Goal: Transaction & Acquisition: Purchase product/service

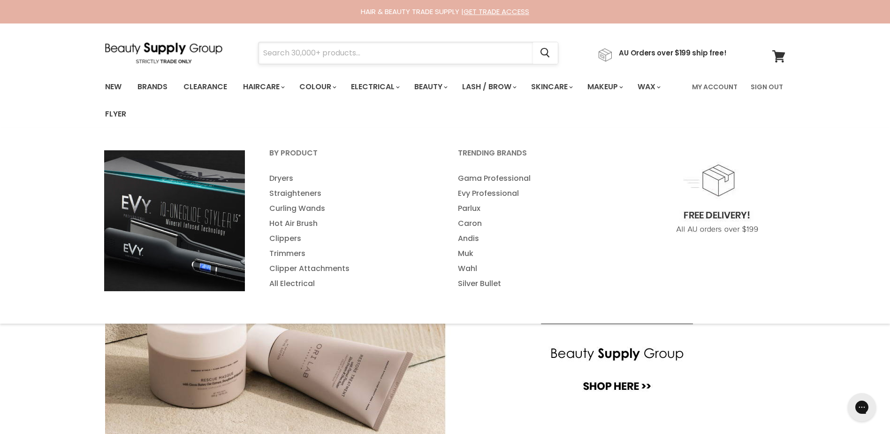
click at [343, 46] on input "Search" at bounding box center [396, 53] width 274 height 22
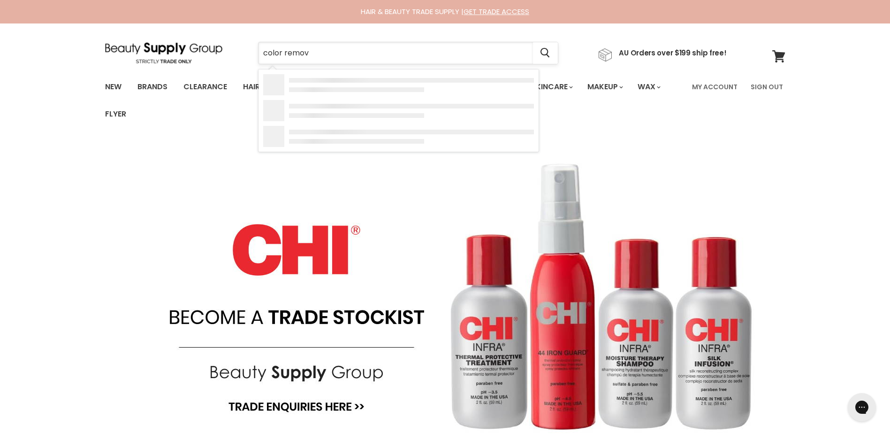
type input "color remove"
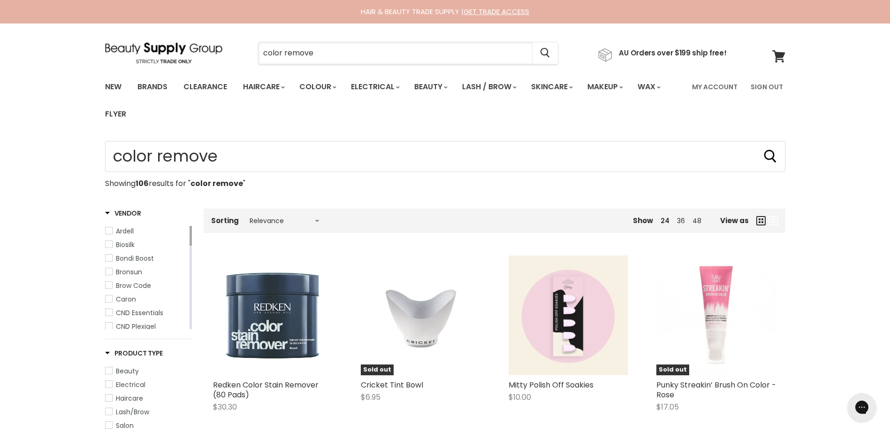
drag, startPoint x: 284, startPoint y: 48, endPoint x: 239, endPoint y: 49, distance: 45.5
click at [239, 49] on div "color remove Cancel" at bounding box center [408, 53] width 348 height 22
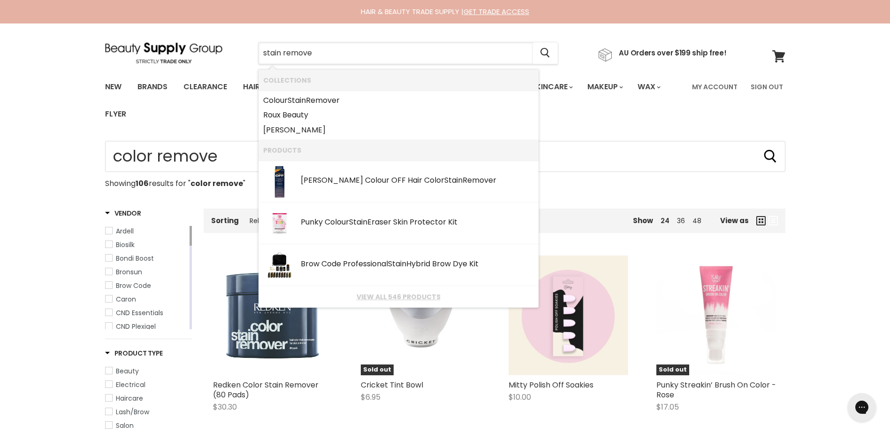
type input "stain remover"
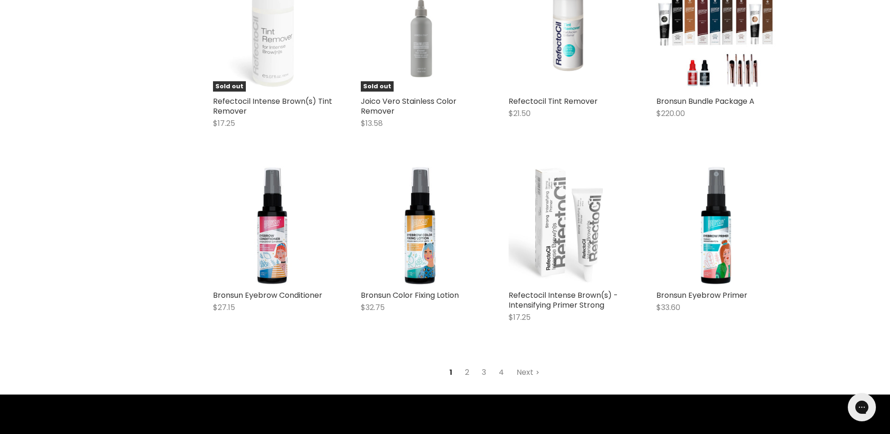
scroll to position [1220, 0]
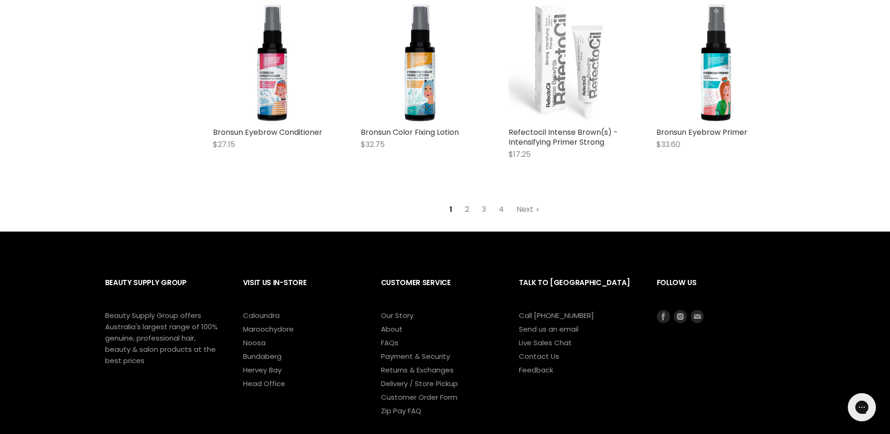
click at [470, 209] on link "2" at bounding box center [467, 209] width 15 height 17
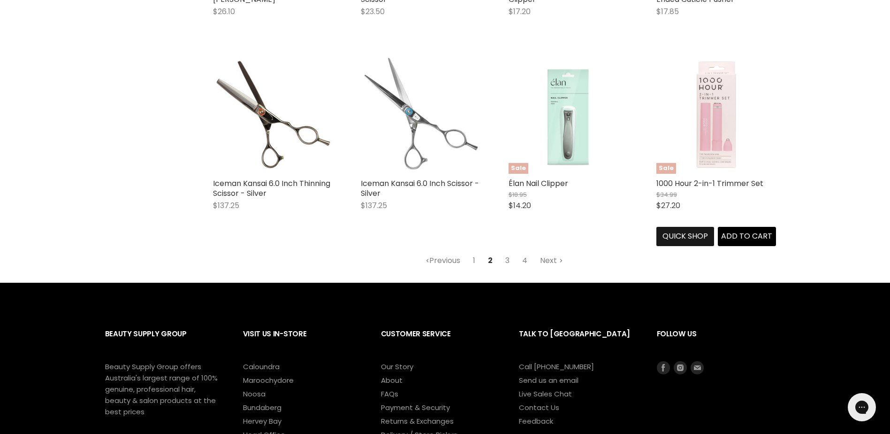
scroll to position [1208, 0]
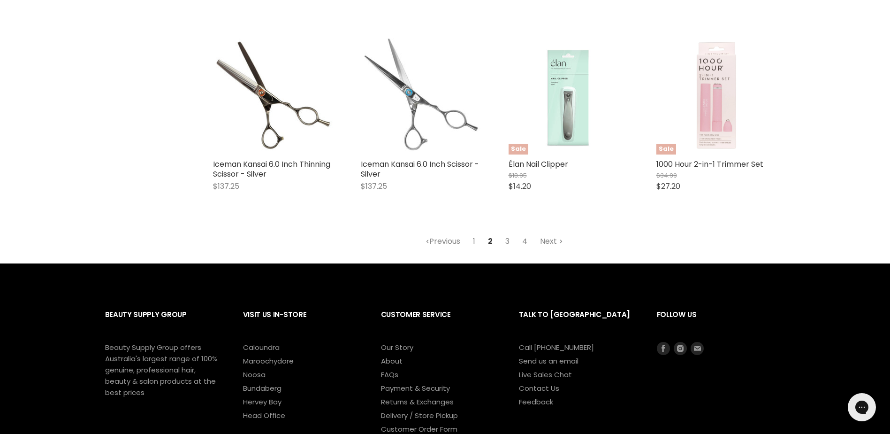
click at [508, 233] on link "3" at bounding box center [507, 241] width 15 height 17
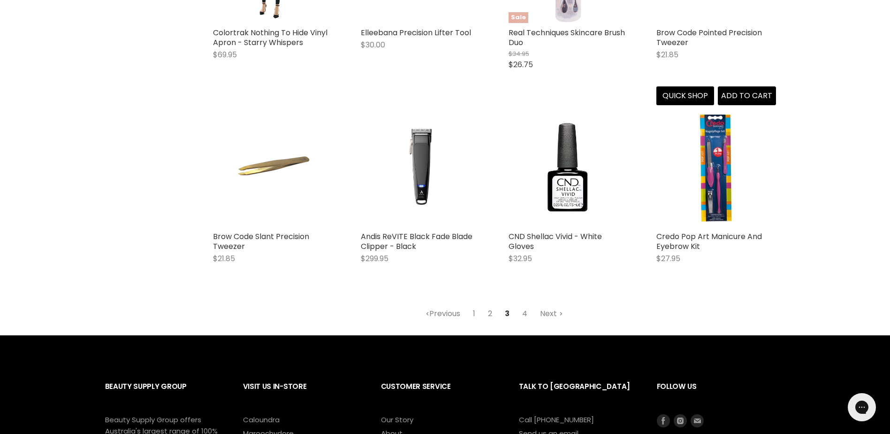
scroll to position [1161, 0]
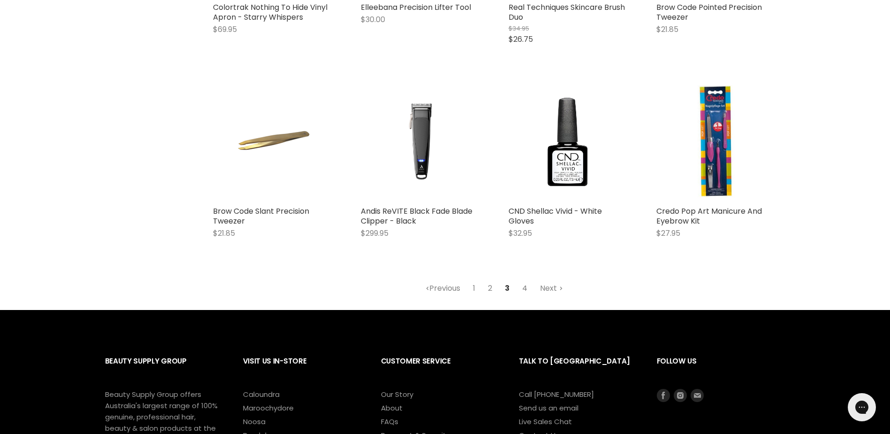
click at [530, 287] on link "4" at bounding box center [524, 288] width 15 height 17
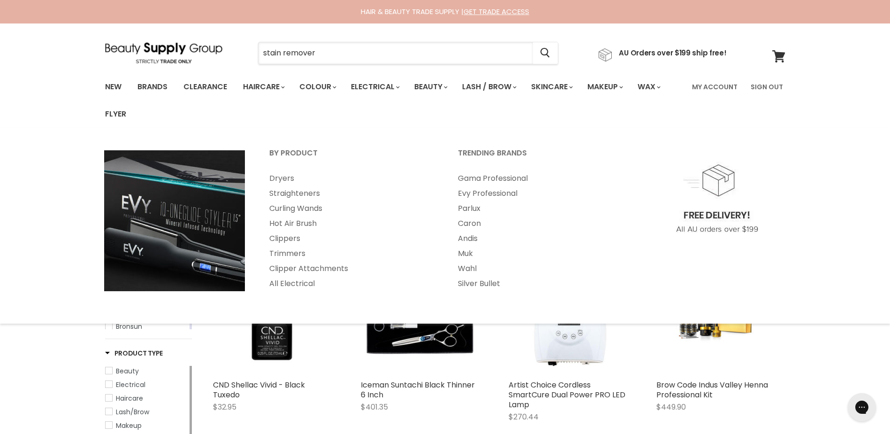
drag, startPoint x: 358, startPoint y: 47, endPoint x: 250, endPoint y: 55, distance: 107.7
click at [250, 55] on div "stain remover Cancel" at bounding box center [408, 53] width 348 height 22
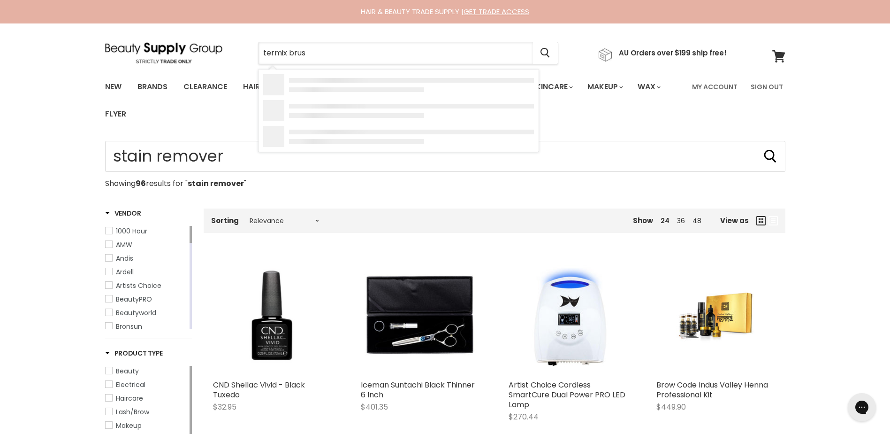
type input "termix brush"
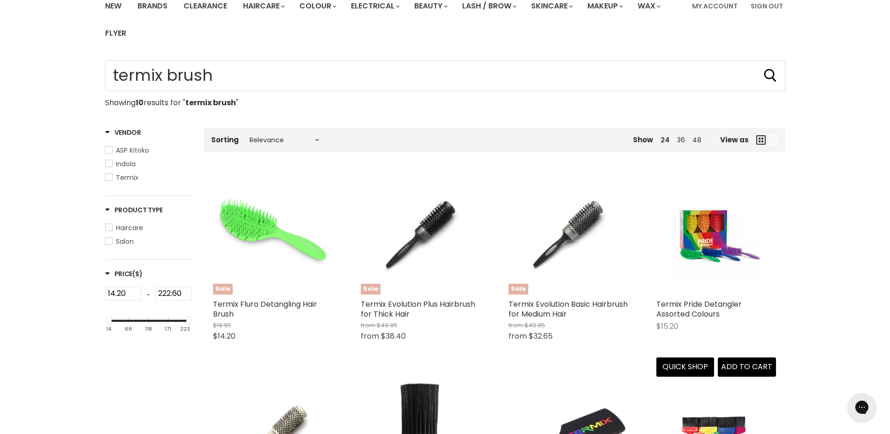
scroll to position [94, 0]
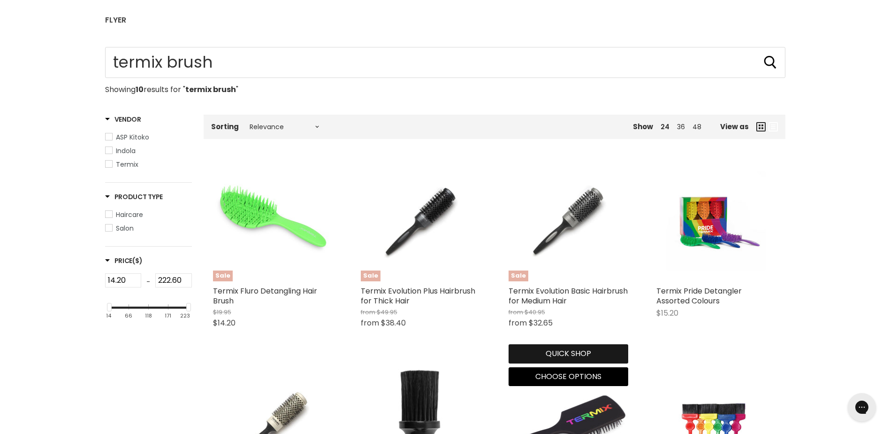
click at [576, 359] on button "Quick shop" at bounding box center [569, 353] width 120 height 19
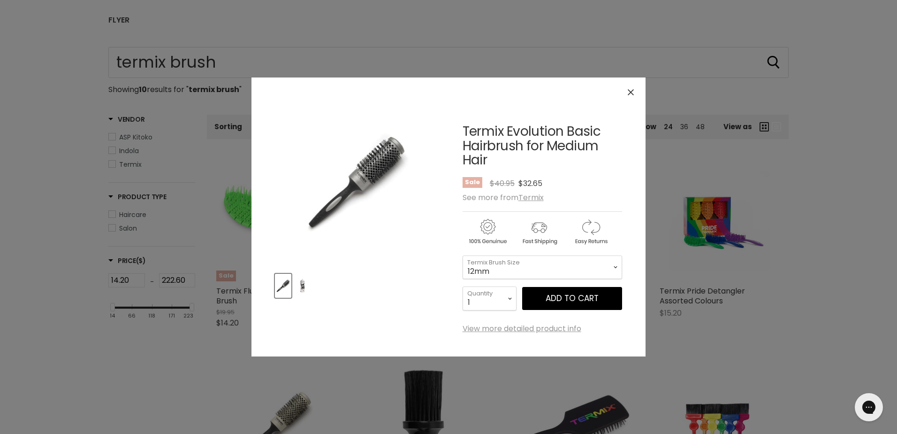
click at [303, 284] on img "Product thumbnails" at bounding box center [302, 285] width 15 height 22
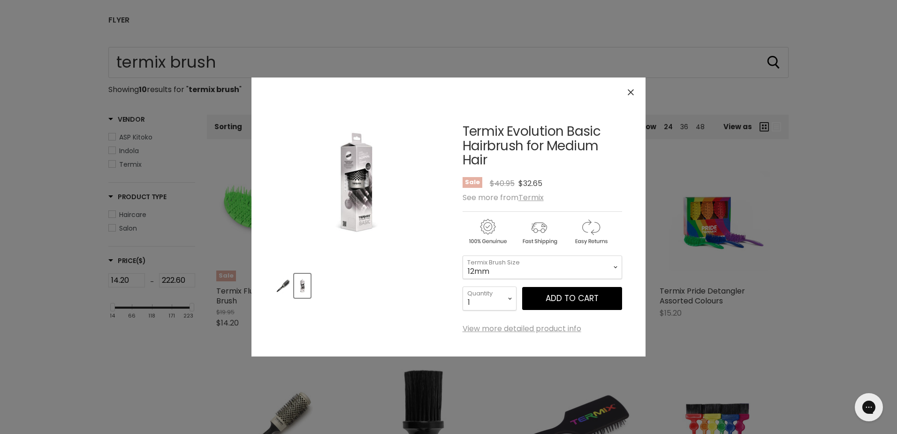
click at [281, 285] on img "Product thumbnails" at bounding box center [283, 285] width 15 height 22
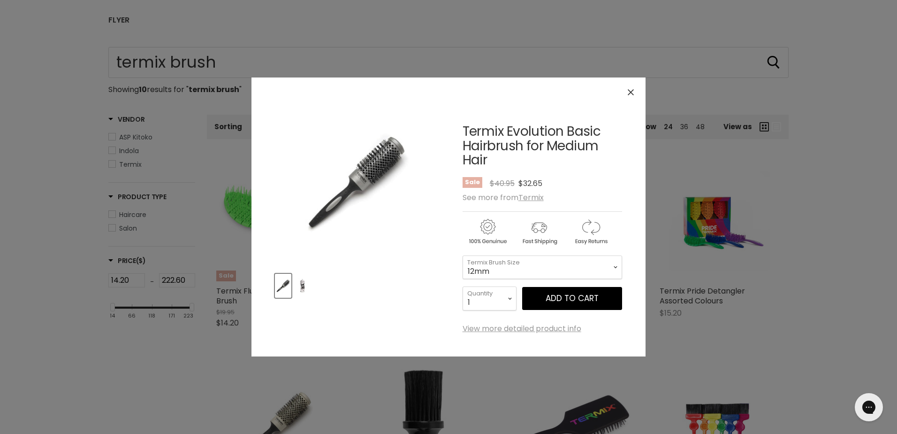
click at [635, 91] on button "Close" at bounding box center [631, 92] width 20 height 20
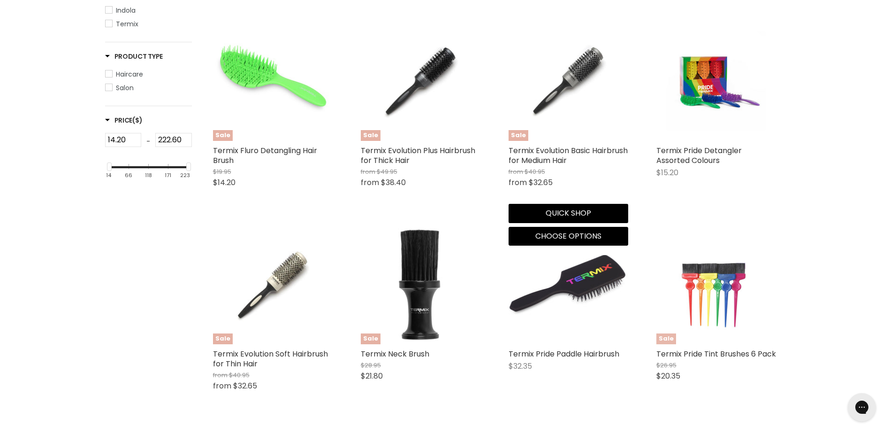
scroll to position [114, 0]
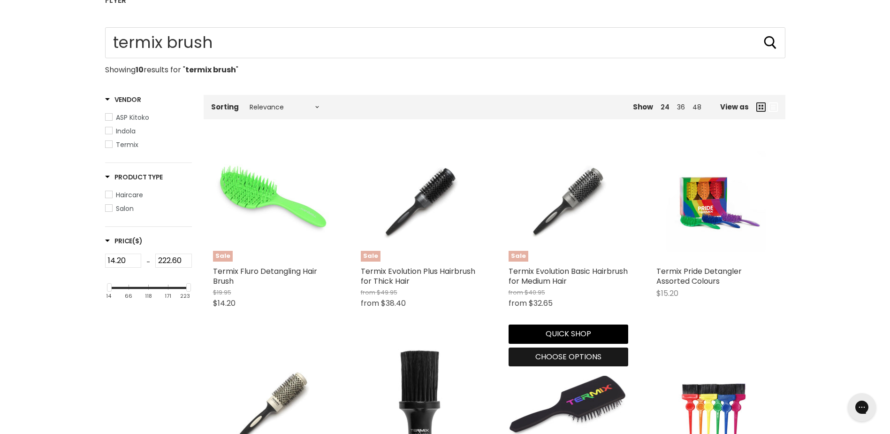
click at [581, 354] on span "Choose options" at bounding box center [568, 356] width 66 height 11
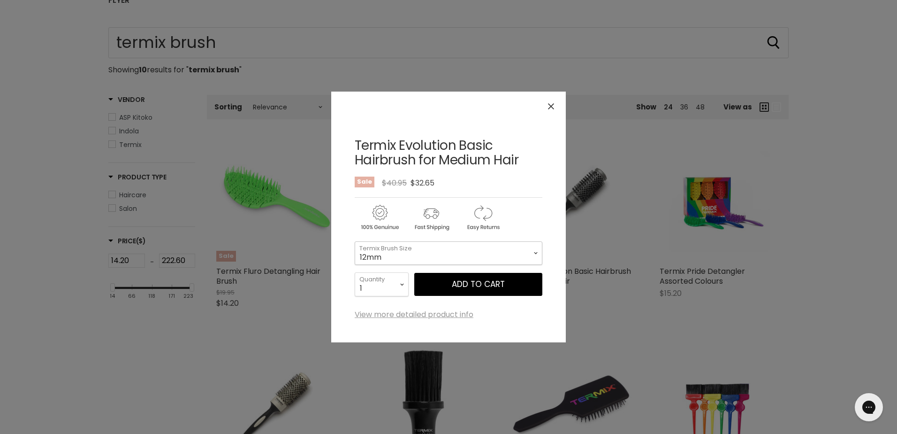
click at [490, 256] on select "12mm 17mm 23mm 28mm 32mm 37mm 43mm 60mm" at bounding box center [449, 252] width 188 height 23
click at [355, 241] on select "12mm 17mm 23mm 28mm 32mm 37mm 43mm 60mm" at bounding box center [449, 252] width 188 height 23
select select "32mm"
click at [451, 290] on button "Add to cart" at bounding box center [478, 284] width 128 height 23
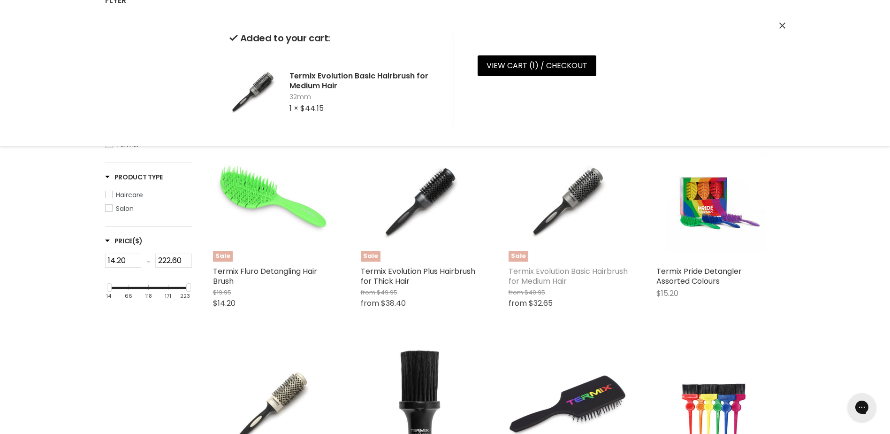
click at [532, 266] on link "Termix Evolution Basic Hairbrush for Medium Hair" at bounding box center [568, 276] width 119 height 21
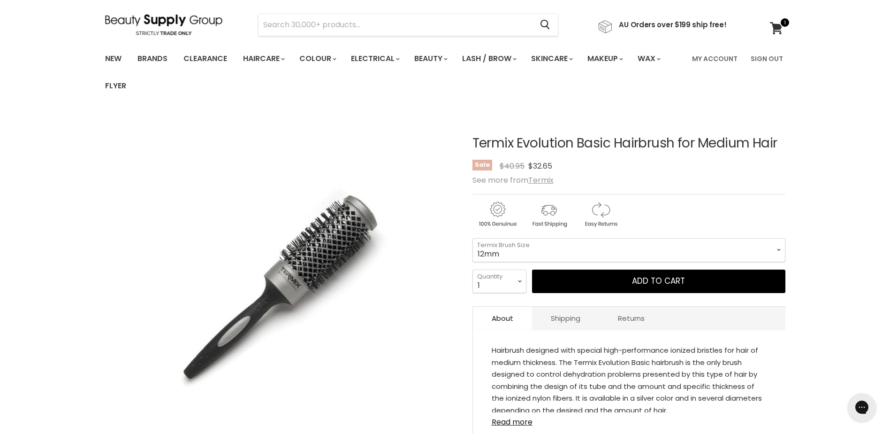
scroll to position [47, 0]
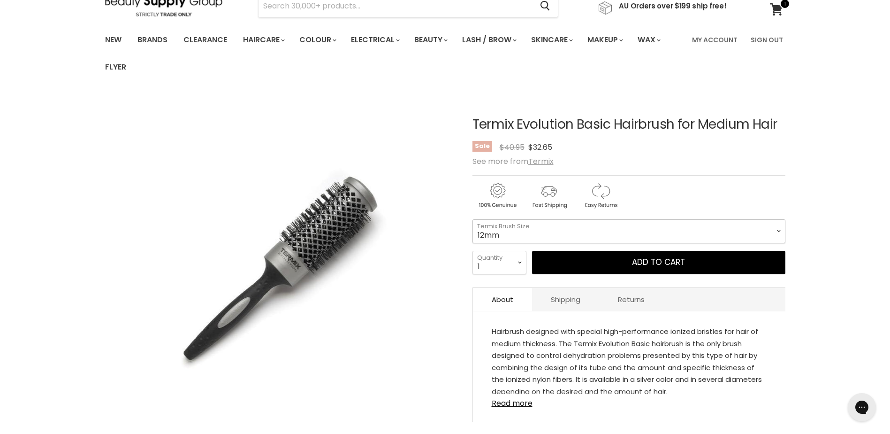
click at [542, 231] on select "12mm 17mm 23mm 28mm 32mm 37mm 43mm 60mm" at bounding box center [628, 230] width 313 height 23
click at [472, 219] on select "12mm 17mm 23mm 28mm 32mm 37mm 43mm 60mm" at bounding box center [628, 230] width 313 height 23
select select "37mm"
click at [511, 268] on select "1 2 3 4 5 6 7 8 9 10+" at bounding box center [499, 262] width 54 height 23
select select "2"
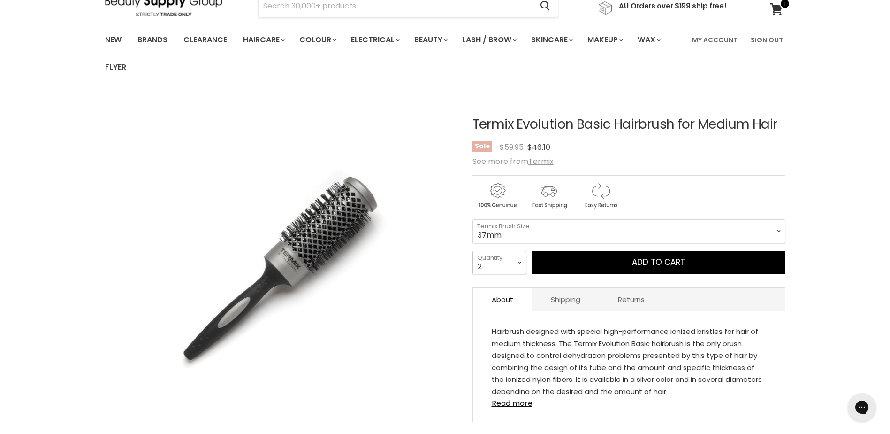
click at [472, 251] on select "1 2 3 4 5 6 7 8 9 10+" at bounding box center [499, 262] width 54 height 23
type input "2"
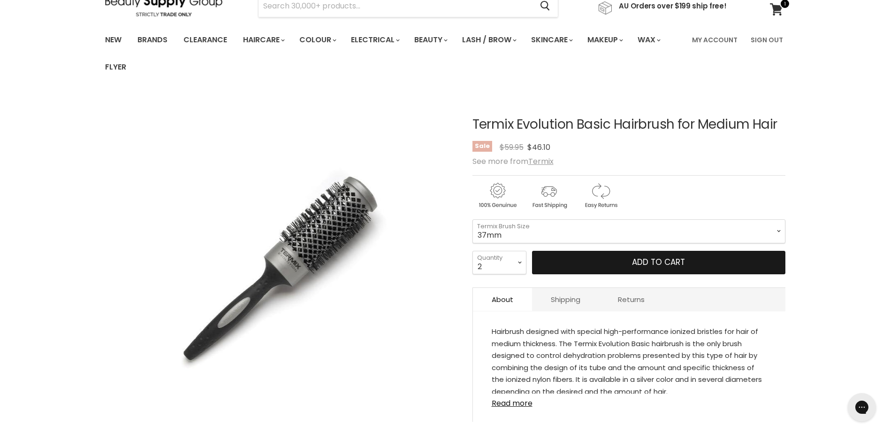
click at [582, 265] on button "Add to cart" at bounding box center [658, 262] width 253 height 23
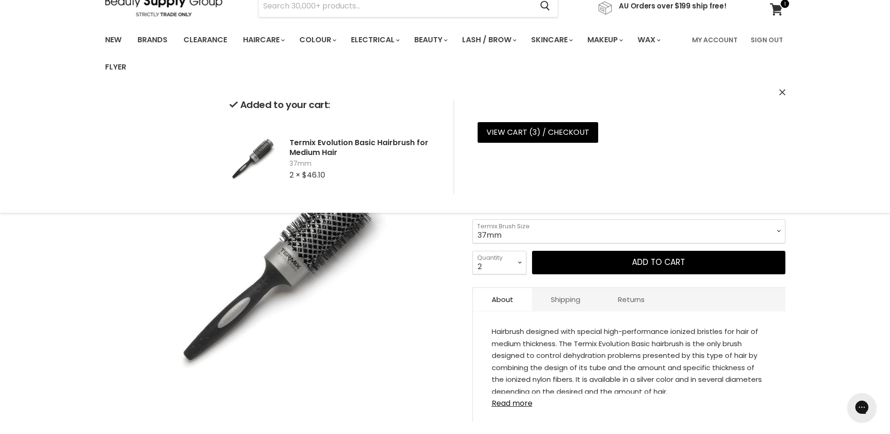
click at [433, 310] on div "Click or scroll to zoom Tap or pinch to zoom" at bounding box center [280, 269] width 350 height 350
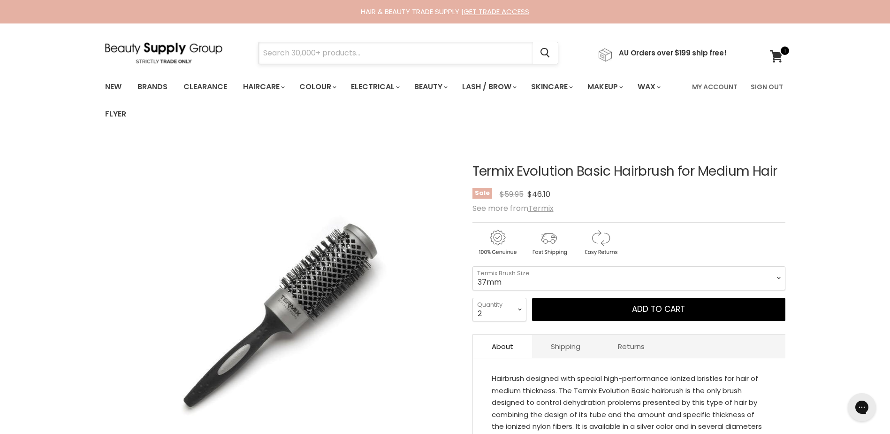
click at [330, 53] on input "Search" at bounding box center [396, 53] width 274 height 22
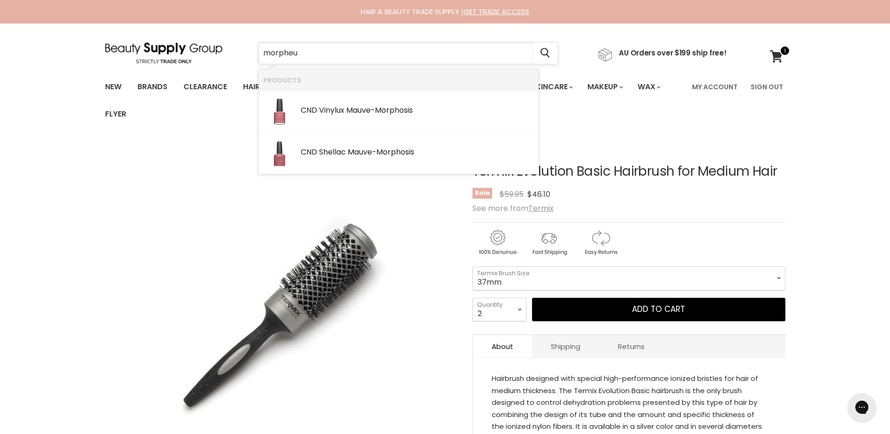
type input "morpheus"
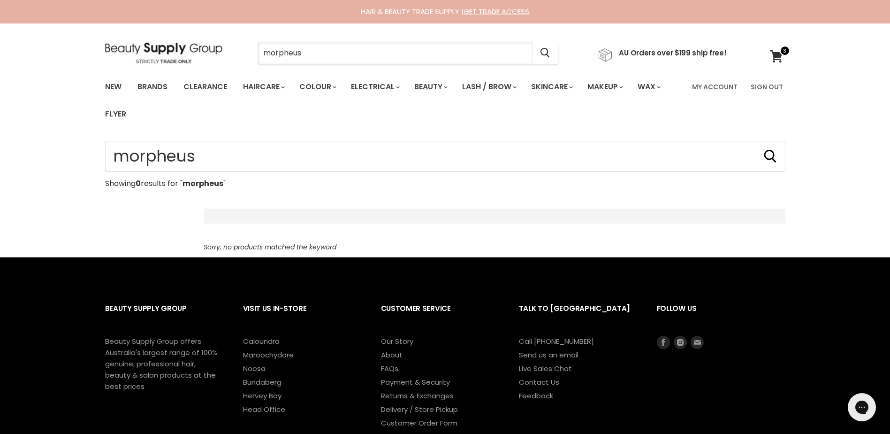
drag, startPoint x: 252, startPoint y: 43, endPoint x: 205, endPoint y: 43, distance: 47.9
click at [205, 43] on div "morpheus Cancel AU Orders over $199 ship free!" at bounding box center [416, 53] width 622 height 22
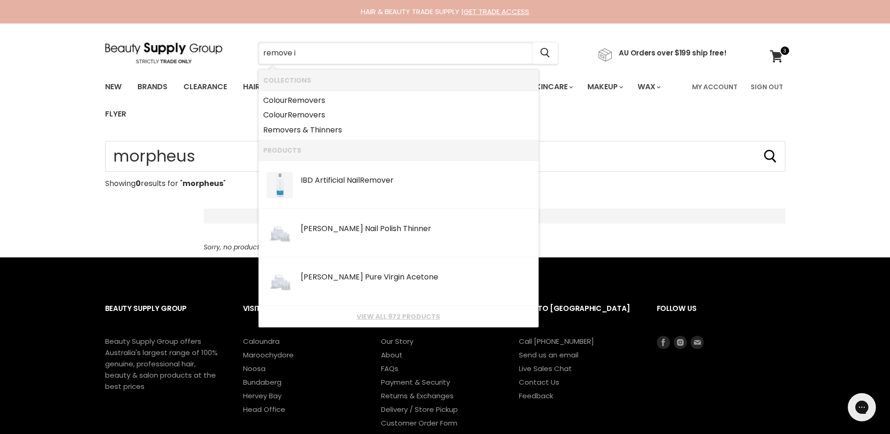
type input "remove it"
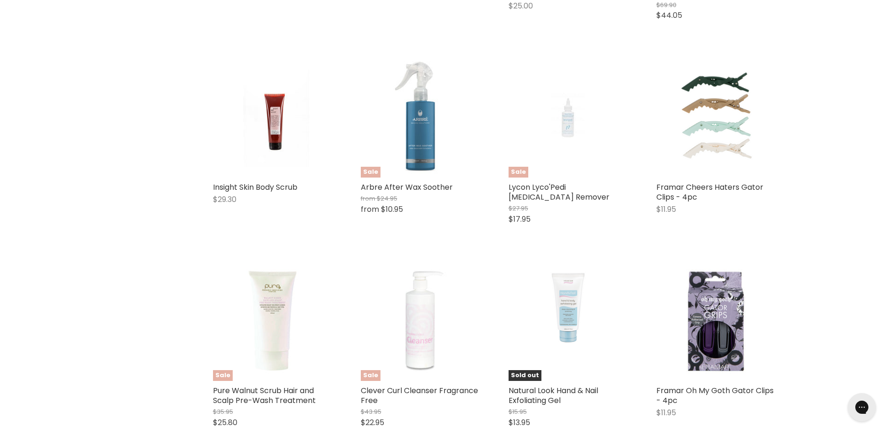
scroll to position [985, 0]
